Goal: Register for event/course

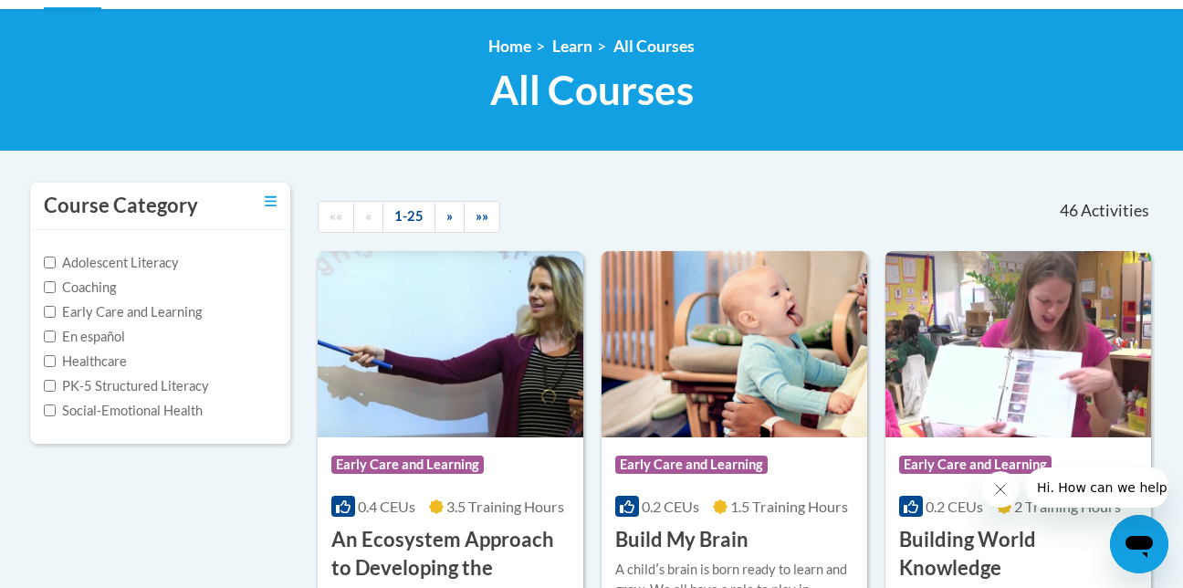
click at [173, 314] on label "Early Care and Learning" at bounding box center [123, 312] width 158 height 20
click at [56, 314] on input "Early Care and Learning" at bounding box center [50, 312] width 12 height 12
checkbox input "true"
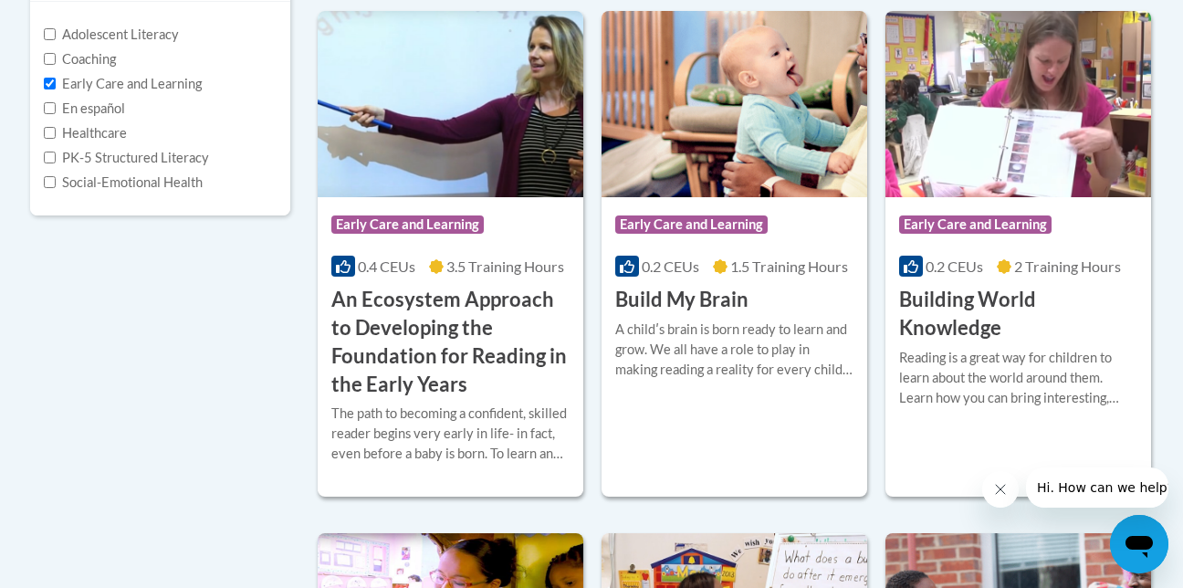
scroll to position [461, 0]
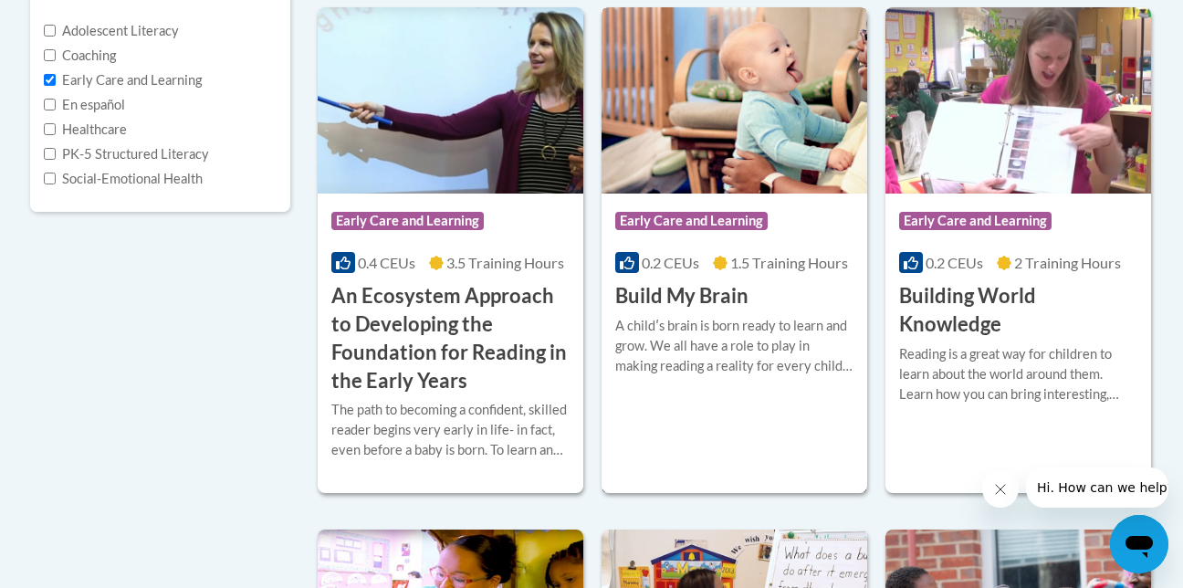
click at [683, 293] on h3 "Build My Brain" at bounding box center [681, 296] width 133 height 28
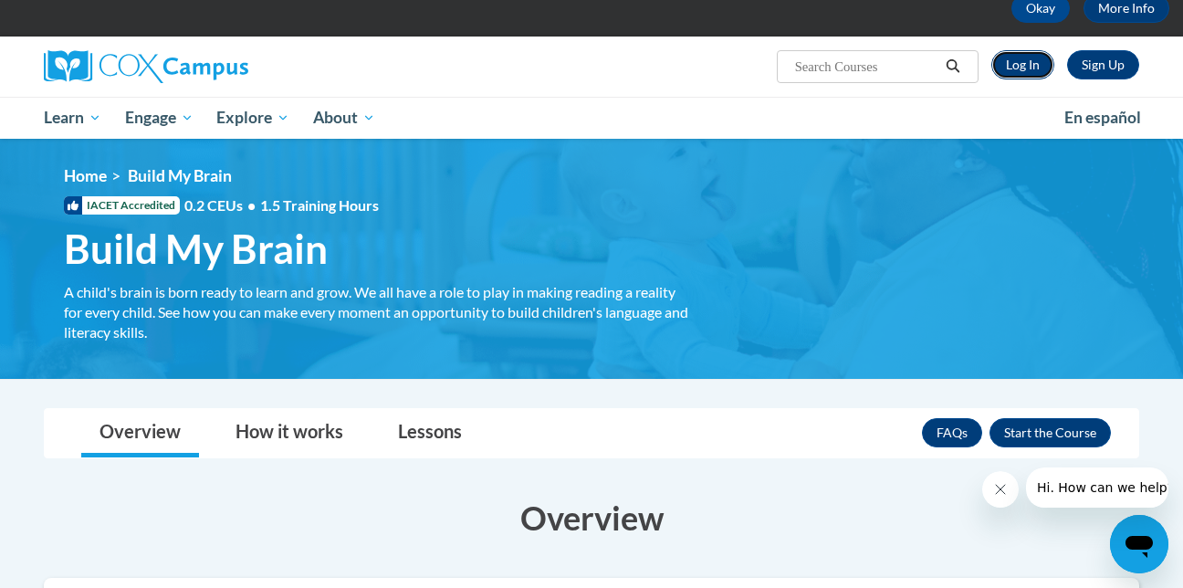
click at [1024, 70] on link "Log In" at bounding box center [1023, 64] width 63 height 29
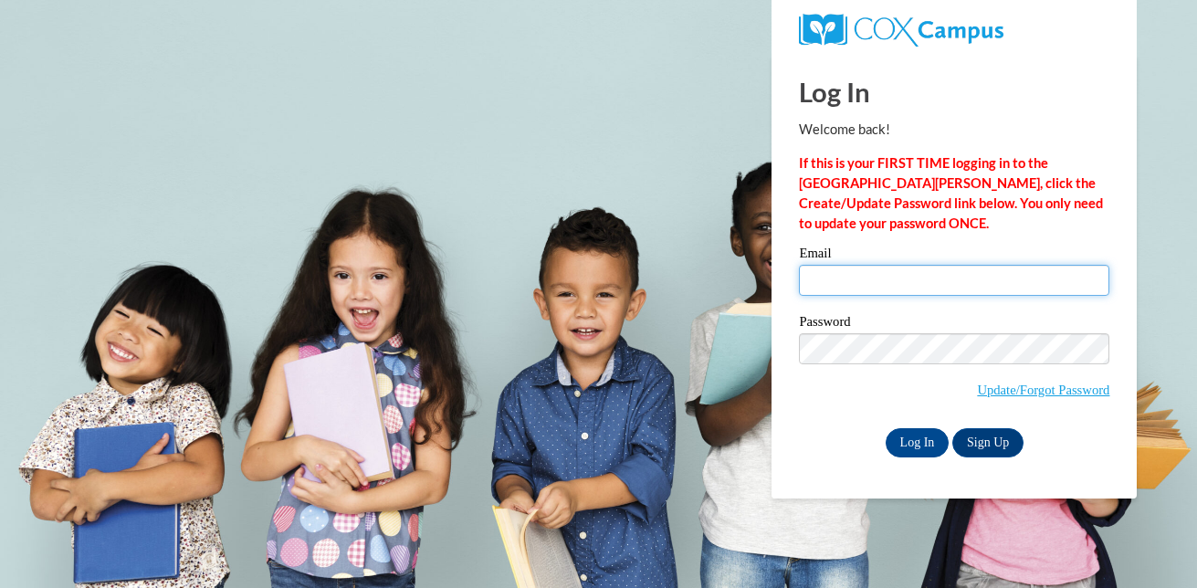
click at [841, 278] on input "Email" at bounding box center [954, 280] width 310 height 31
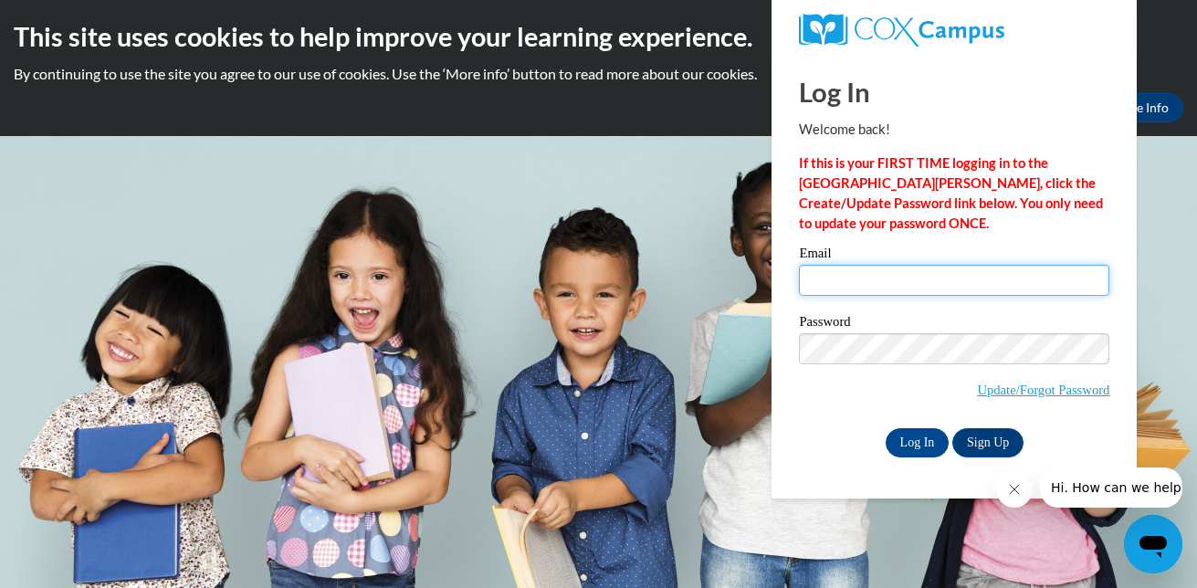
type input "Janyiahiggins19@icloud.com"
